Goal: Information Seeking & Learning: Learn about a topic

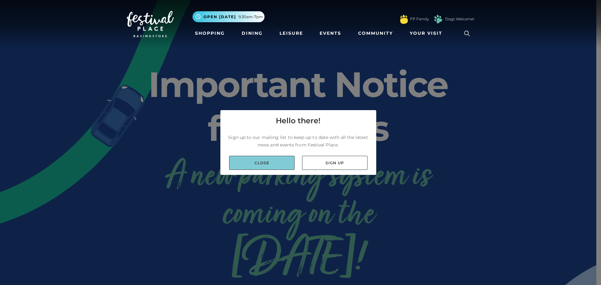
click at [283, 163] on link "Close" at bounding box center [261, 163] width 65 height 14
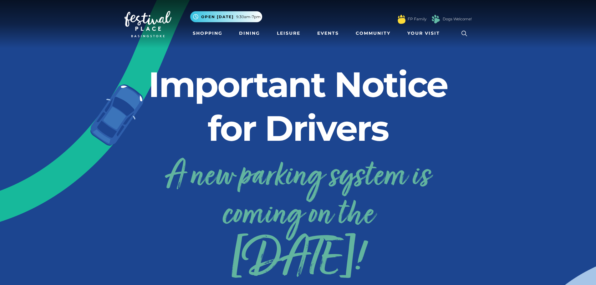
click at [289, 159] on link "A new parking system is coming on the [DATE]!" at bounding box center [297, 214] width 347 height 125
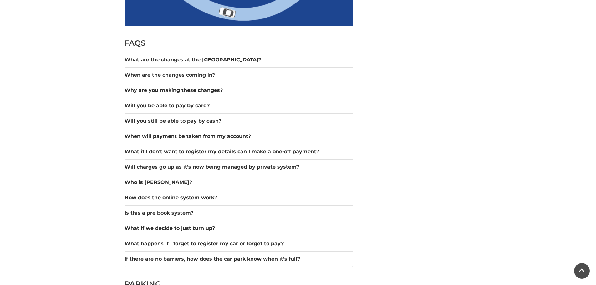
scroll to position [532, 0]
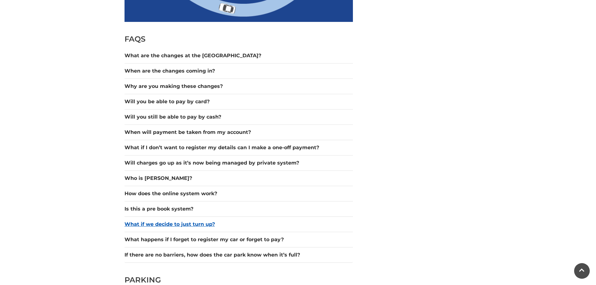
click at [226, 221] on button "What if we decide to just turn up?" at bounding box center [238, 225] width 228 height 8
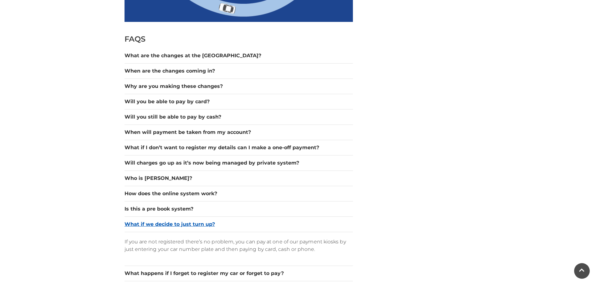
click at [226, 221] on button "What if we decide to just turn up?" at bounding box center [238, 225] width 228 height 8
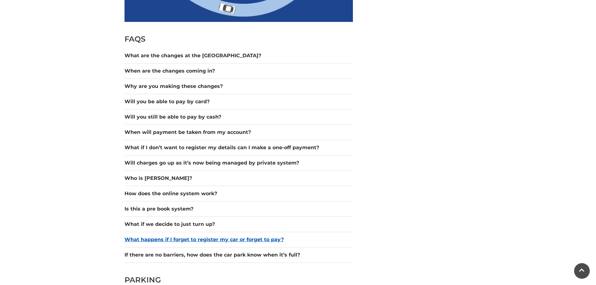
click at [309, 243] on button "What happens if I forget to register my car or forget to pay?" at bounding box center [238, 240] width 228 height 8
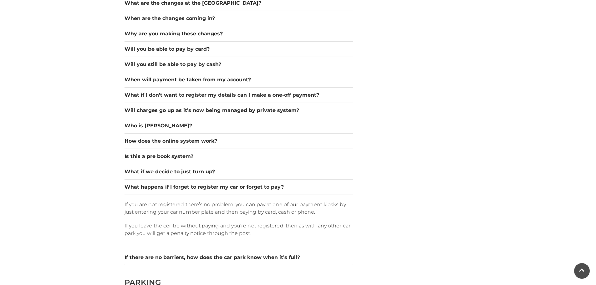
scroll to position [594, 0]
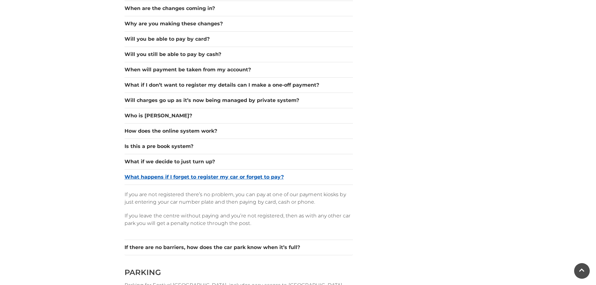
click at [300, 174] on button "What happens if I forget to register my car or forget to pay?" at bounding box center [238, 177] width 228 height 8
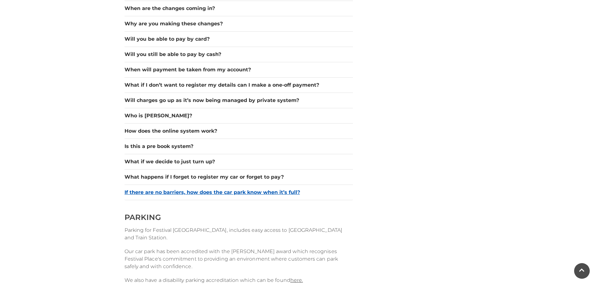
click at [317, 192] on button "If there are no barriers, how does the car park know when it’s full?" at bounding box center [238, 193] width 228 height 8
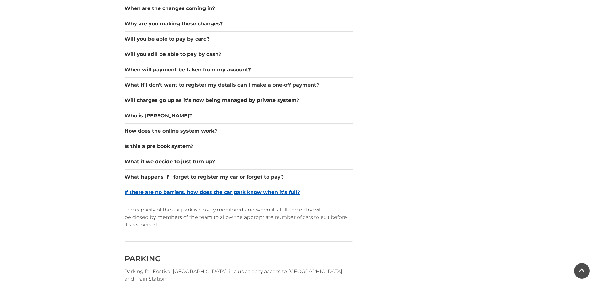
click at [317, 192] on button "If there are no barriers, how does the car park know when it’s full?" at bounding box center [238, 193] width 228 height 8
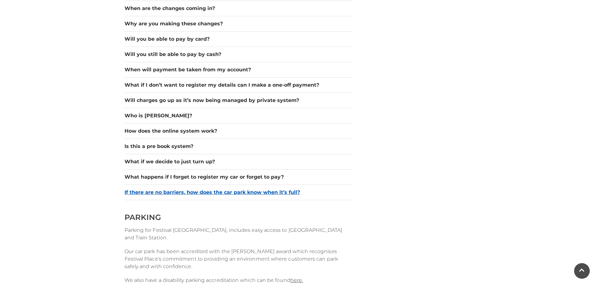
scroll to position [626, 0]
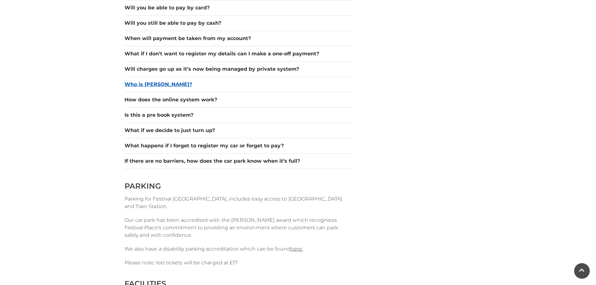
click at [201, 81] on button "Who is Hozah?" at bounding box center [238, 85] width 228 height 8
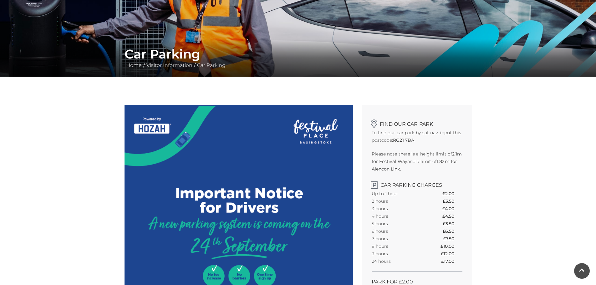
scroll to position [0, 0]
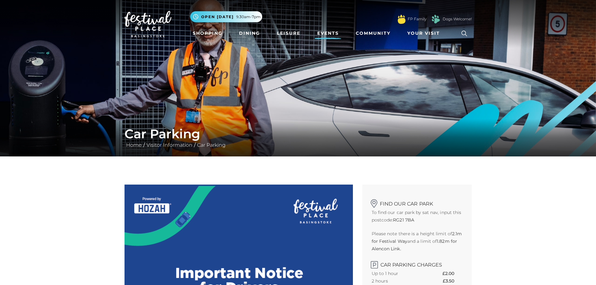
click at [330, 35] on link "Events" at bounding box center [328, 34] width 27 height 12
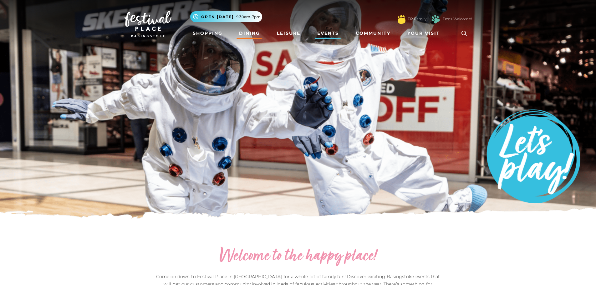
click at [248, 33] on link "Dining" at bounding box center [249, 34] width 26 height 12
